Goal: Go to known website: Access a specific website the user already knows

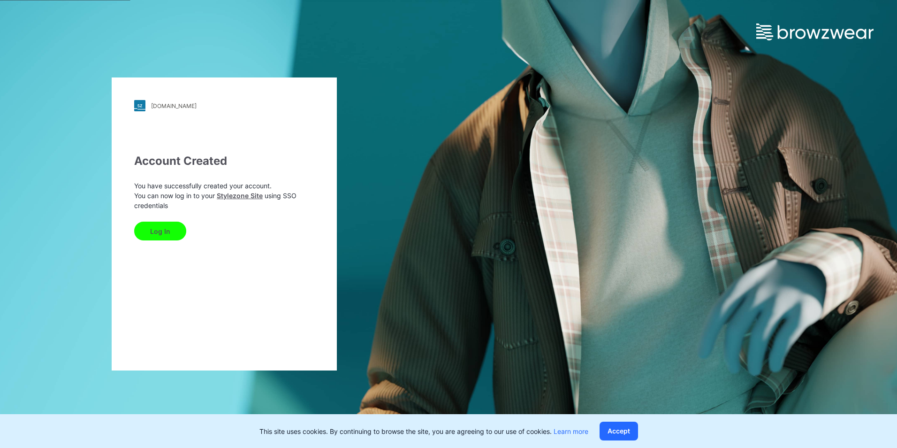
click at [167, 234] on button "Log In" at bounding box center [160, 230] width 52 height 19
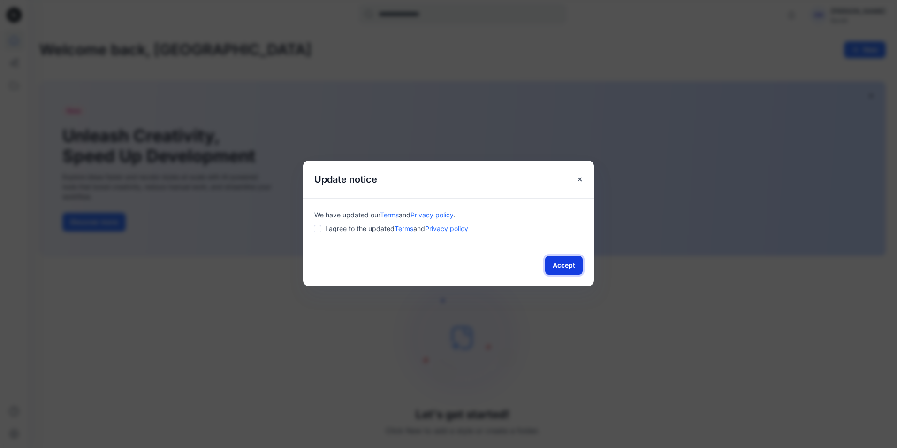
click at [552, 258] on button "Accept" at bounding box center [564, 265] width 38 height 19
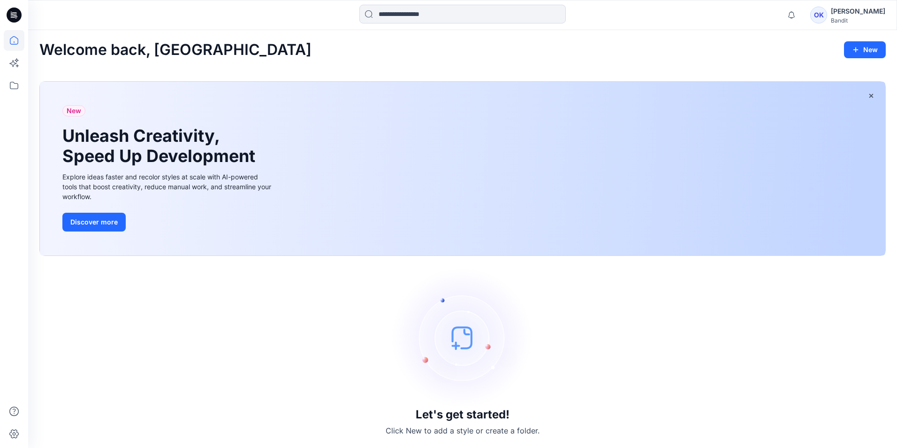
click at [827, 14] on div "OK" at bounding box center [818, 15] width 17 height 17
